Goal: Information Seeking & Learning: Understand process/instructions

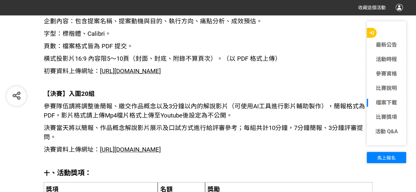
scroll to position [1058, 0]
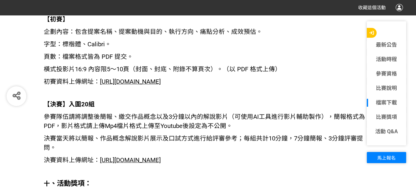
click at [136, 160] on span "[URL][DOMAIN_NAME]" at bounding box center [130, 160] width 61 height 7
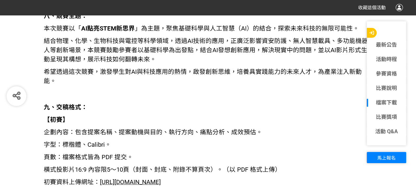
scroll to position [964, 0]
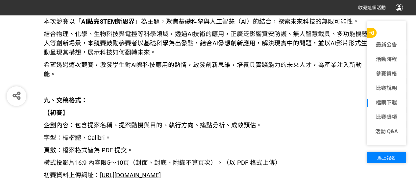
click at [145, 172] on span "[URL][DOMAIN_NAME]" at bounding box center [130, 175] width 61 height 7
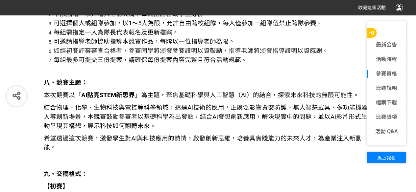
scroll to position [891, 0]
click at [316, 70] on p at bounding box center [208, 71] width 329 height 7
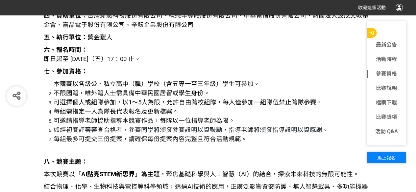
scroll to position [807, 0]
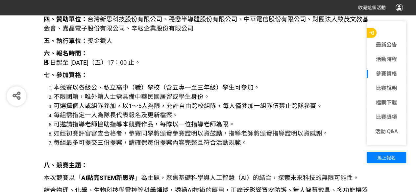
click at [115, 88] on span "本競賽以各級公、私立高中（職）學校（含五專一至三年級）學生可參加。" at bounding box center [157, 87] width 206 height 7
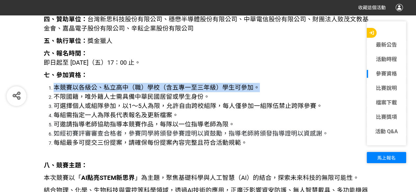
click at [115, 88] on span "本競賽以各級公、私立高中（職）學校（含五專一至三年級）學生可參加。" at bounding box center [157, 87] width 206 height 7
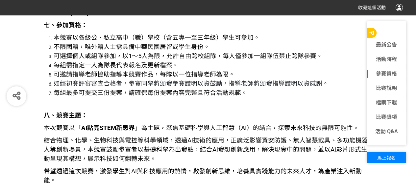
scroll to position [857, 0]
click at [371, 30] on button "button" at bounding box center [372, 33] width 10 height 10
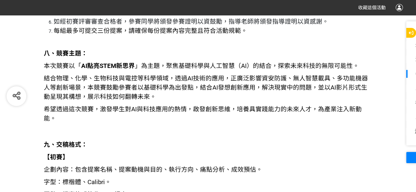
scroll to position [919, 0]
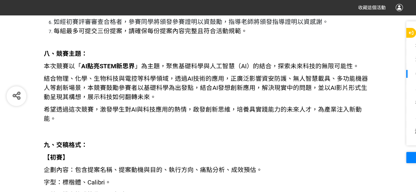
click at [236, 141] on p "九、交稿格式：" at bounding box center [208, 145] width 329 height 9
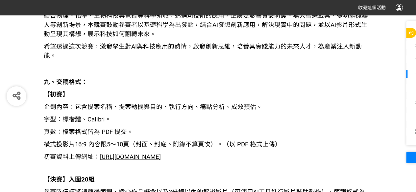
scroll to position [981, 0]
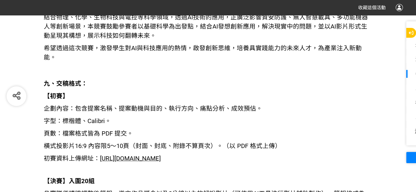
click at [273, 104] on p "企劃內容：包含提案名稱、提案動機與目的、執行方向、痛點分析、成效預估。" at bounding box center [208, 108] width 329 height 9
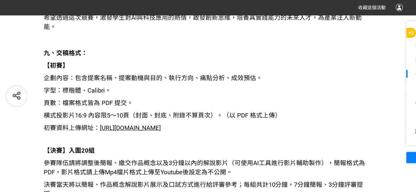
scroll to position [1010, 0]
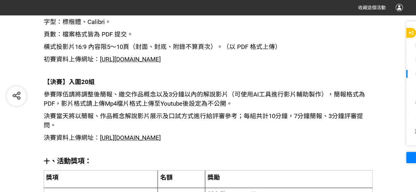
scroll to position [1080, 0]
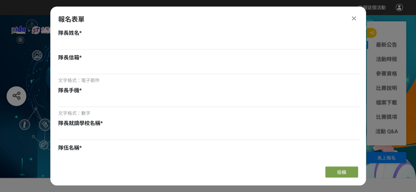
scroll to position [50, 0]
